Goal: Task Accomplishment & Management: Manage account settings

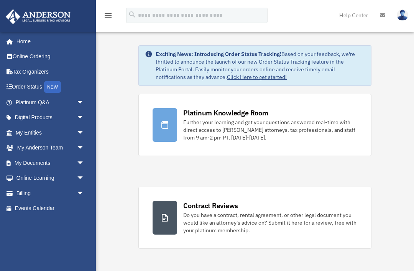
scroll to position [19, 0]
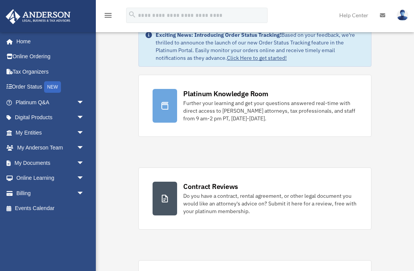
click at [32, 36] on link "Home" at bounding box center [48, 41] width 87 height 15
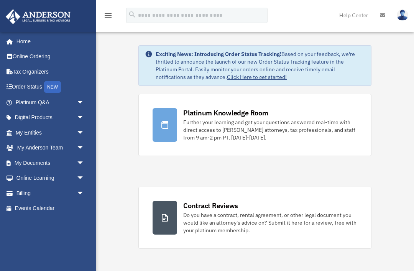
click at [58, 13] on img at bounding box center [37, 16] width 69 height 15
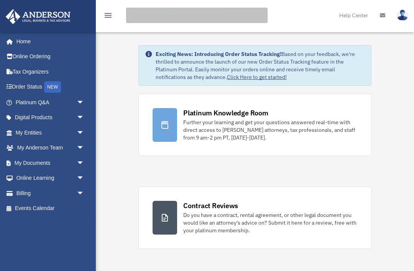
click at [217, 10] on input "search" at bounding box center [196, 15] width 141 height 15
type input "******"
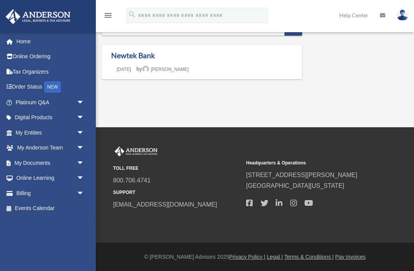
click at [146, 52] on link "Newtek Bank" at bounding box center [133, 55] width 44 height 9
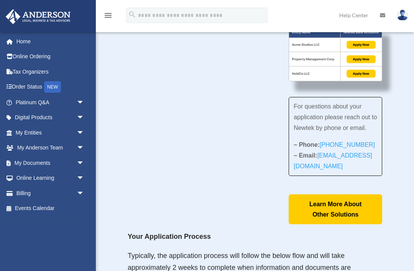
scroll to position [29, 0]
click at [78, 130] on span "arrow_drop_down" at bounding box center [84, 133] width 15 height 16
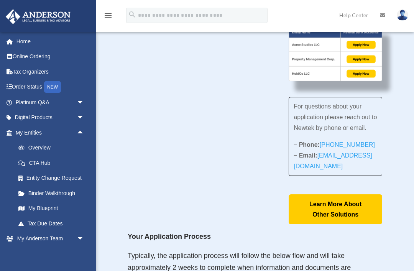
click at [42, 132] on link "My Entities arrow_drop_up" at bounding box center [50, 132] width 90 height 15
click at [47, 131] on link "My Entities arrow_drop_up" at bounding box center [50, 132] width 90 height 15
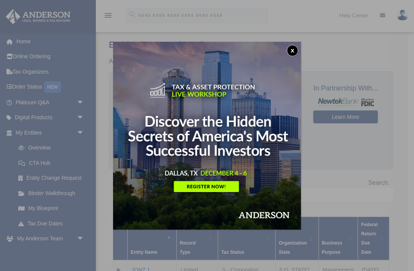
click at [293, 52] on button "x" at bounding box center [291, 50] width 11 height 11
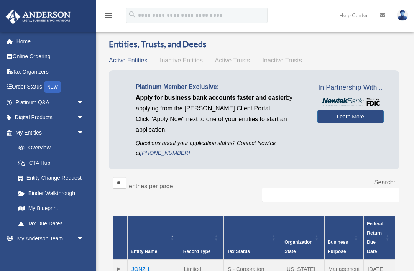
scroll to position [0, 0]
click at [118, 50] on div "Entities, Trusts, and Deeds Active Entities Inactive Entities Active Trusts Ina…" at bounding box center [254, 192] width 290 height 306
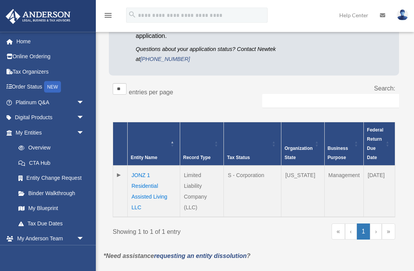
scroll to position [95, 0]
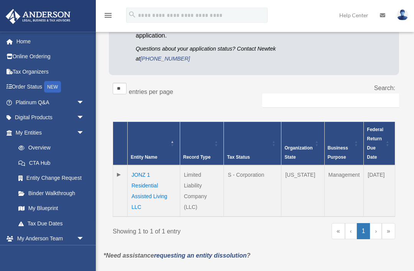
click at [145, 182] on td "JONZ 1 Residential Assisted Living LLC" at bounding box center [154, 190] width 52 height 51
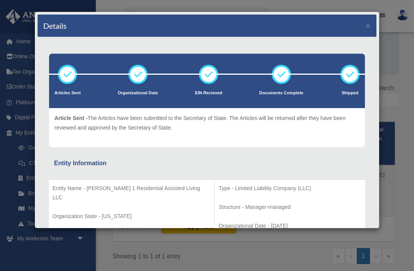
scroll to position [0, 0]
click at [367, 26] on button "×" at bounding box center [367, 25] width 5 height 8
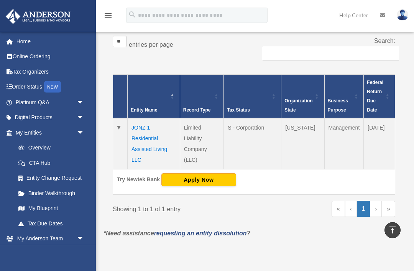
scroll to position [142, 0]
click at [186, 178] on button "Apply Now" at bounding box center [198, 179] width 75 height 13
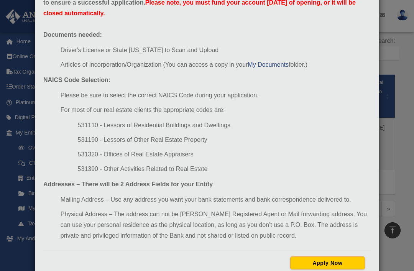
scroll to position [56, 0]
click at [323, 260] on button "Apply Now" at bounding box center [327, 262] width 75 height 13
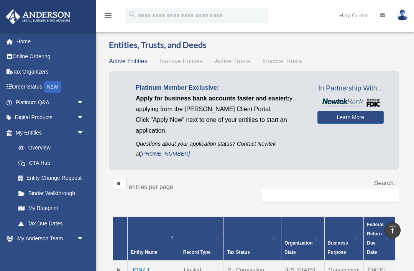
scroll to position [167, 0]
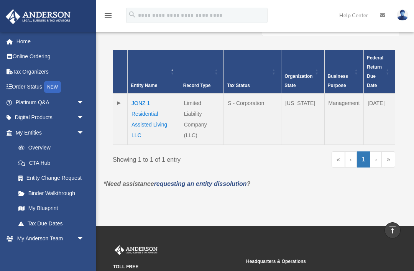
click at [108, 8] on div "menu" at bounding box center [108, 16] width 25 height 20
click at [100, 18] on div "menu" at bounding box center [108, 16] width 25 height 20
click at [105, 13] on icon "menu" at bounding box center [107, 15] width 9 height 9
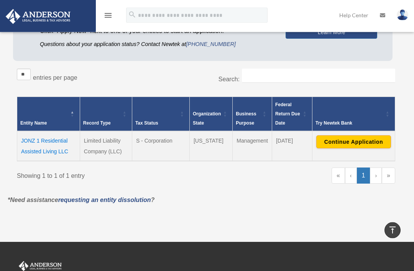
scroll to position [89, 0]
click at [400, 20] on img at bounding box center [401, 15] width 11 height 11
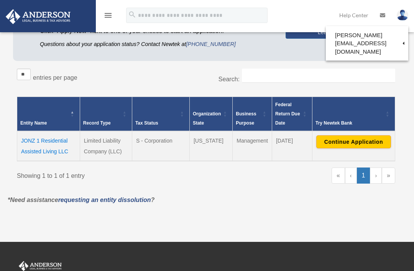
click at [401, 18] on img at bounding box center [401, 15] width 11 height 11
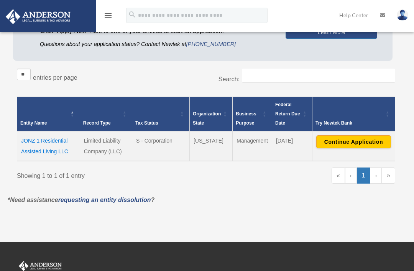
click at [398, 19] on img at bounding box center [401, 15] width 11 height 11
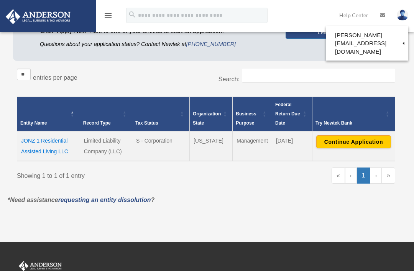
click at [262, 64] on link "Logout" at bounding box center [277, 67] width 77 height 16
